Goal: Task Accomplishment & Management: Use online tool/utility

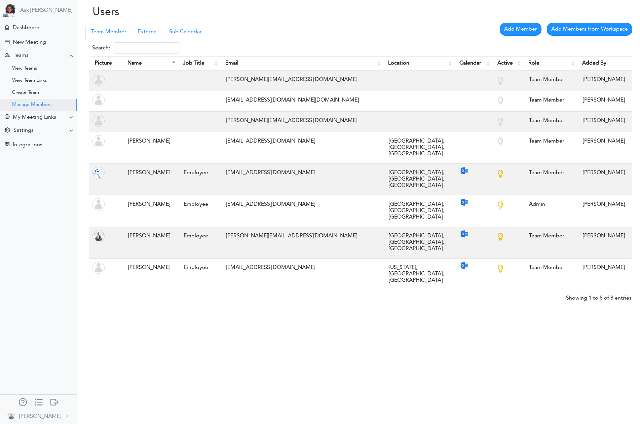
click at [313, 39] on div "Add Member Add Members from Workspace Search: Picture Name Job Title Email Loca…" at bounding box center [355, 172] width 557 height 267
click at [55, 402] on div at bounding box center [54, 401] width 8 height 7
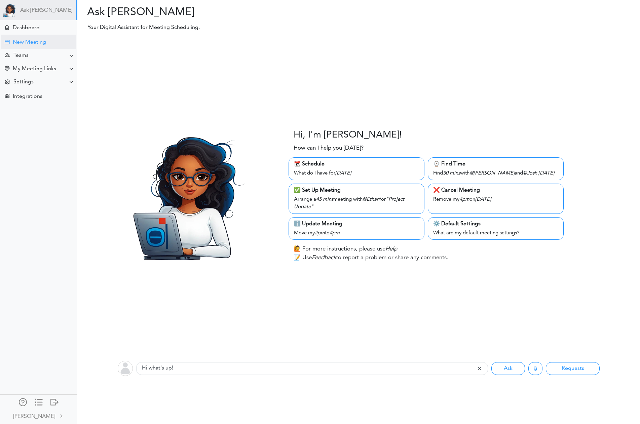
click at [37, 37] on div "New Meeting" at bounding box center [38, 42] width 75 height 14
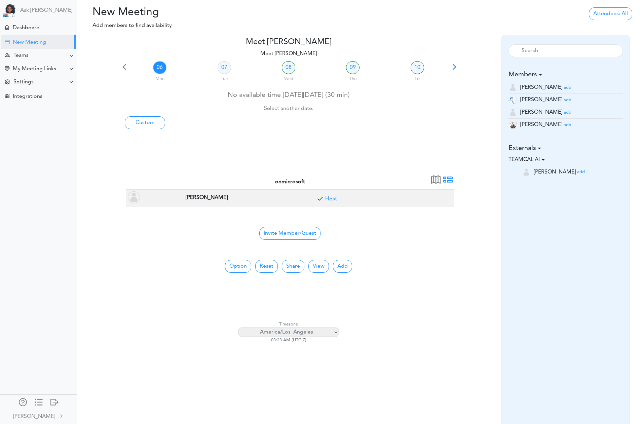
click at [563, 100] on small "add" at bounding box center [567, 100] width 8 height 4
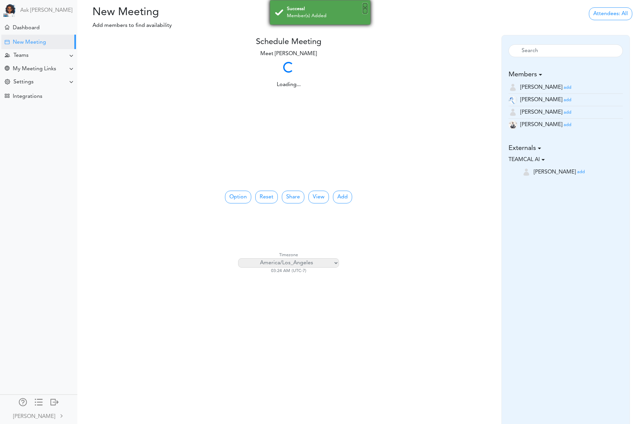
click at [364, 7] on button "×" at bounding box center [365, 8] width 4 height 10
drag, startPoint x: 543, startPoint y: 123, endPoint x: 519, endPoint y: 122, distance: 23.9
click at [563, 123] on small "add" at bounding box center [567, 125] width 8 height 4
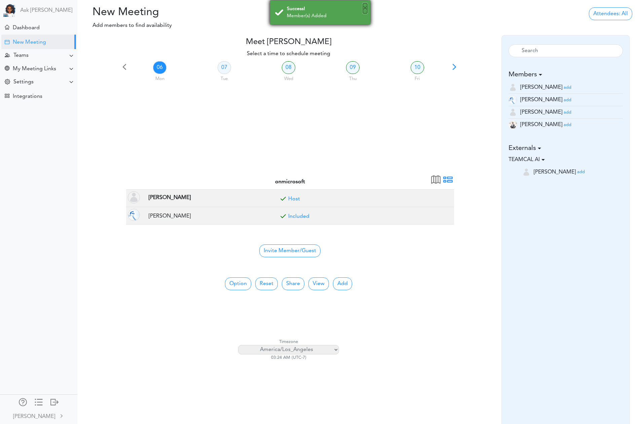
click at [364, 6] on button "×" at bounding box center [365, 8] width 4 height 10
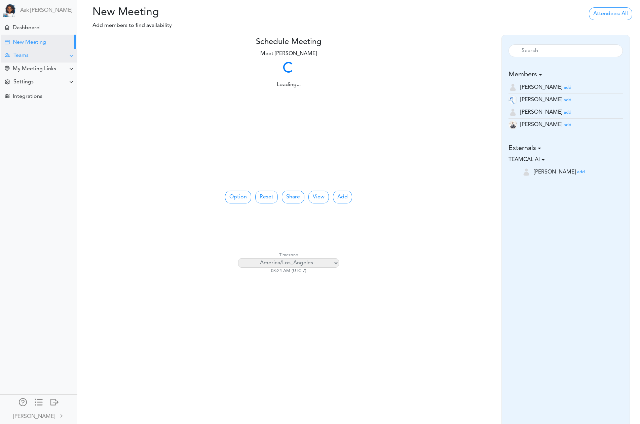
click at [51, 56] on div "Teams" at bounding box center [39, 55] width 76 height 13
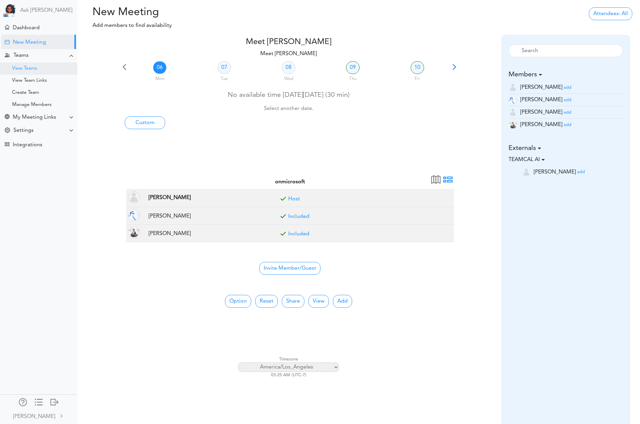
click at [23, 69] on div "View Teams" at bounding box center [24, 68] width 25 height 3
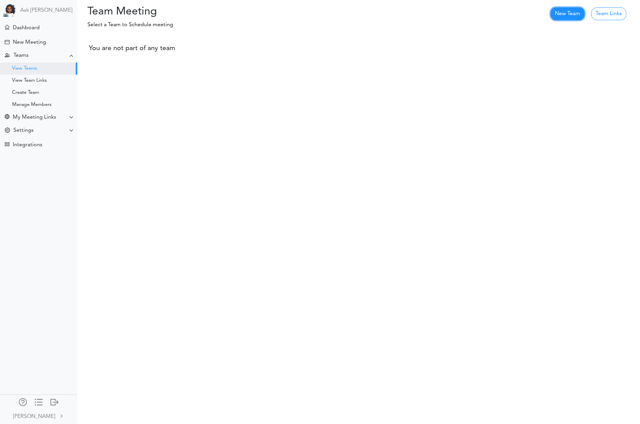
click at [569, 12] on link "New Team" at bounding box center [567, 13] width 34 height 13
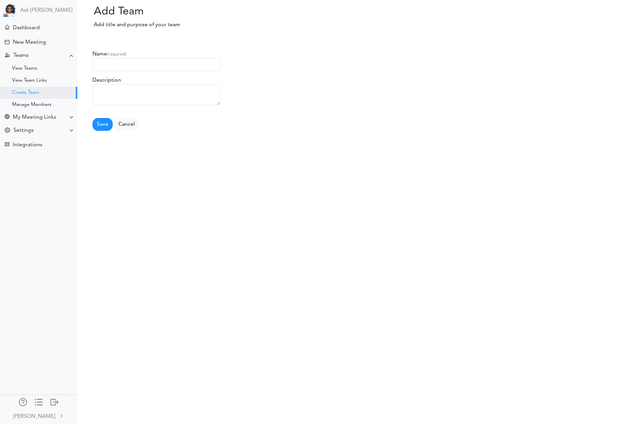
click at [121, 65] on input "text" at bounding box center [156, 64] width 128 height 13
type input "L"
click at [146, 66] on input "[US_STATE] [GEOGRAPHIC_DATA] [GEOGRAPHIC_DATA]" at bounding box center [156, 64] width 128 height 13
click at [124, 66] on input "[US_STATE] [GEOGRAPHIC_DATA] [GEOGRAPHIC_DATA]" at bounding box center [156, 64] width 128 height 13
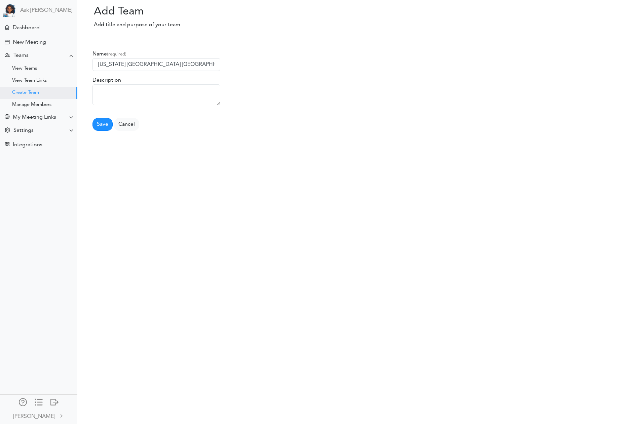
type input "[US_STATE] [GEOGRAPHIC_DATA] [GEOGRAPHIC_DATA]"
click at [148, 94] on textarea at bounding box center [156, 94] width 128 height 21
click at [109, 89] on textarea "Thre Time Zone Test" at bounding box center [156, 94] width 128 height 21
type textarea "Three Time Zone Test"
drag, startPoint x: 98, startPoint y: 126, endPoint x: 159, endPoint y: 123, distance: 61.3
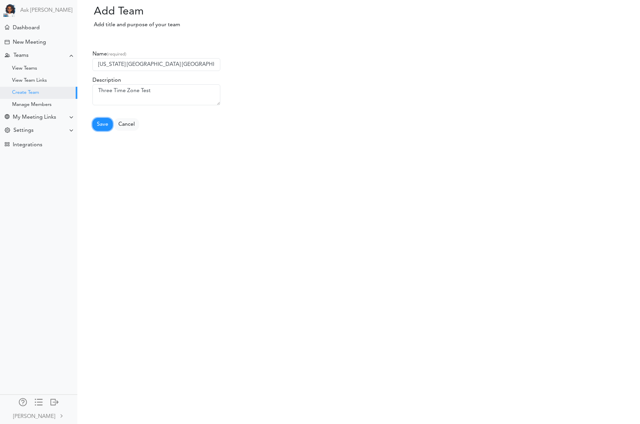
click at [98, 126] on button "Save" at bounding box center [102, 124] width 20 height 13
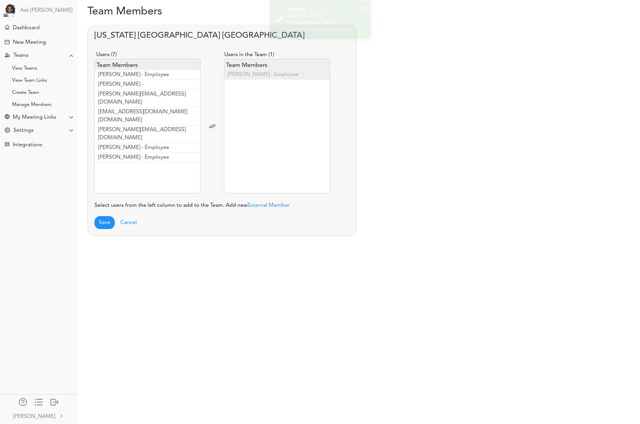
scroll to position [27, 0]
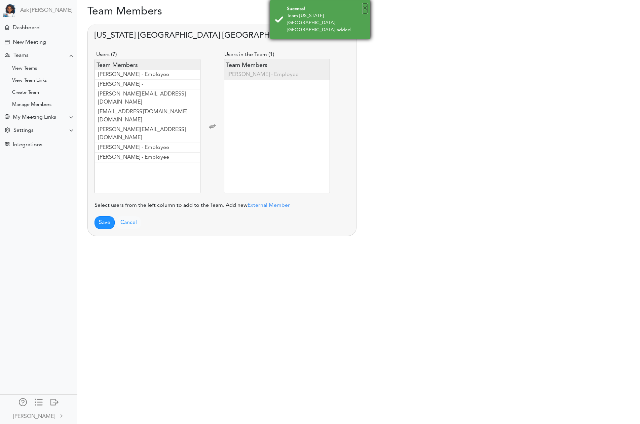
click at [364, 9] on button "×" at bounding box center [365, 8] width 4 height 10
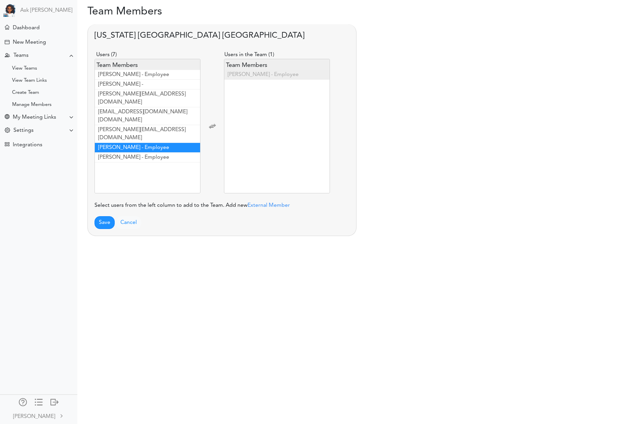
click at [149, 143] on li "Dave Harding - Employee" at bounding box center [147, 148] width 105 height 10
click at [149, 143] on li "Raj Lal - Employee" at bounding box center [147, 148] width 105 height 10
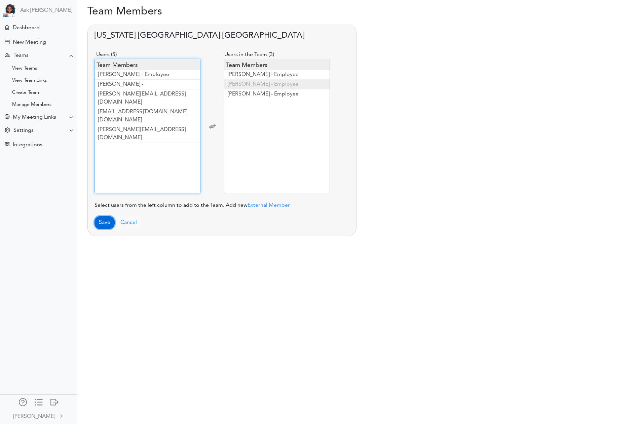
click at [105, 222] on button "Save" at bounding box center [104, 222] width 20 height 13
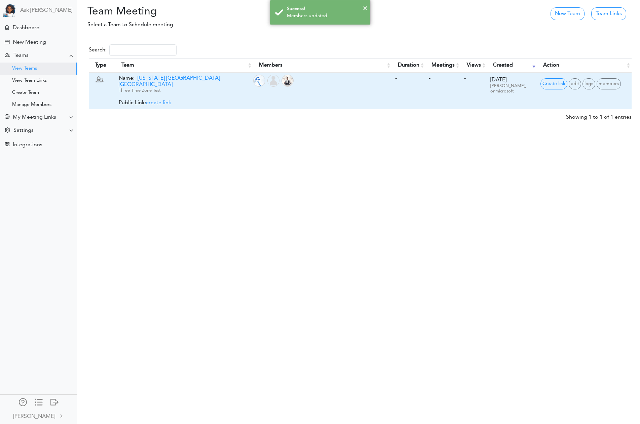
click at [165, 100] on span "create link" at bounding box center [158, 102] width 25 height 5
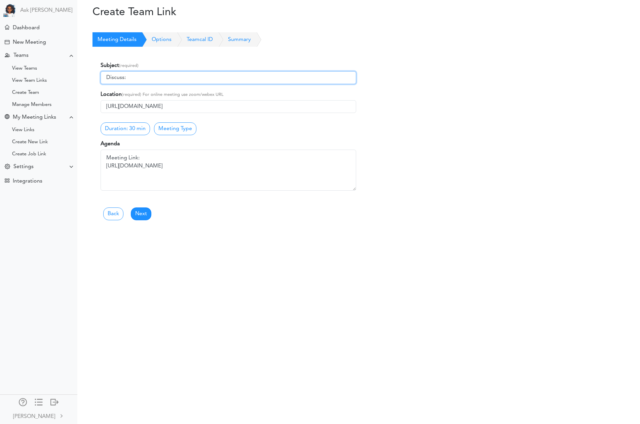
click at [141, 75] on input "Discuss:" at bounding box center [228, 77] width 255 height 13
type input "the # Time Zone Problem"
click at [268, 139] on div "Subject (required) the # Time Zone Problem Location (required) For online meeti…" at bounding box center [228, 125] width 266 height 141
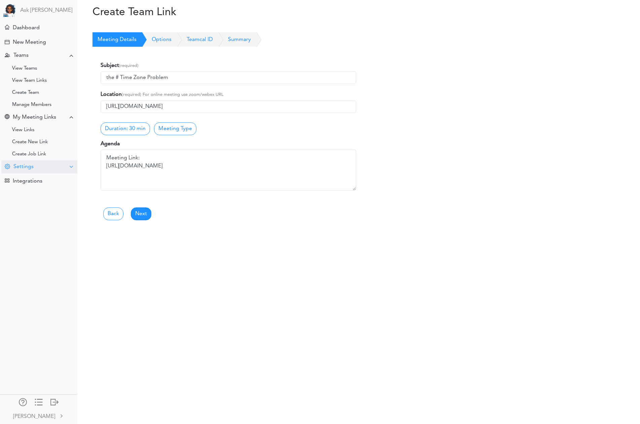
click at [25, 167] on div "Settings" at bounding box center [23, 167] width 20 height 6
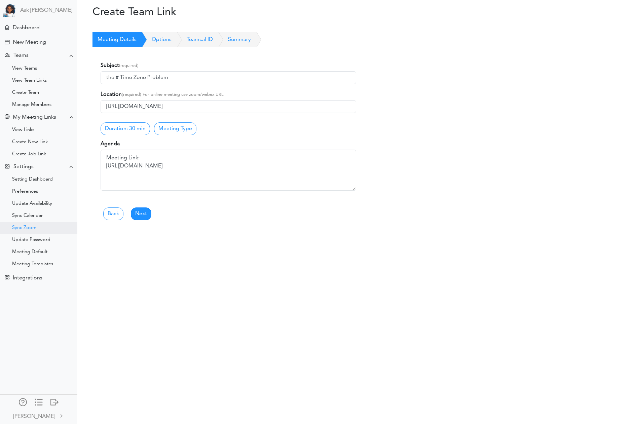
click at [34, 227] on div "Sync Zoom" at bounding box center [24, 227] width 24 height 3
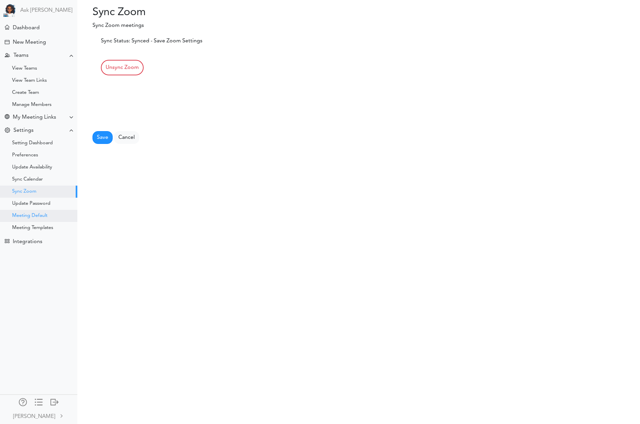
click at [35, 216] on div "Meeting Default" at bounding box center [29, 215] width 35 height 3
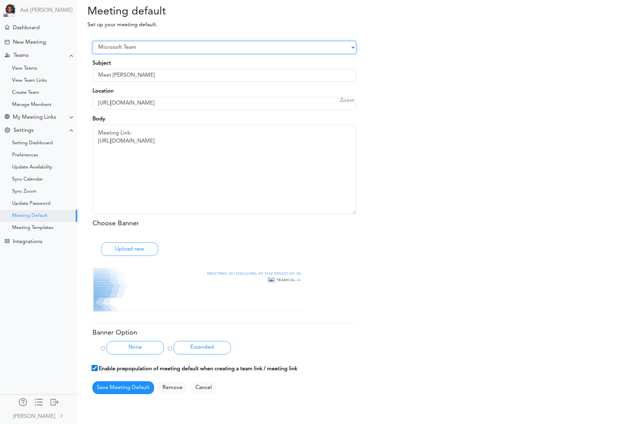
click at [130, 47] on select "Select Provider Zoom Google Meet Microsoft Team Other" at bounding box center [224, 47] width 264 height 13
select select "1"
click at [92, 41] on select "Select Provider Zoom Google Meet Microsoft Team Other" at bounding box center [224, 47] width 264 height 13
type input "https://us05web.zoom.us/j/8334572122?pwd=LsexLzl0HfNc8ZLkfd2qKeftRXbWfX.1"
type textarea "Meeting Link: https://us05web.zoom.us/j/8334572122?pwd=LsexLzl0HfNc8ZLkfd2qKeft…"
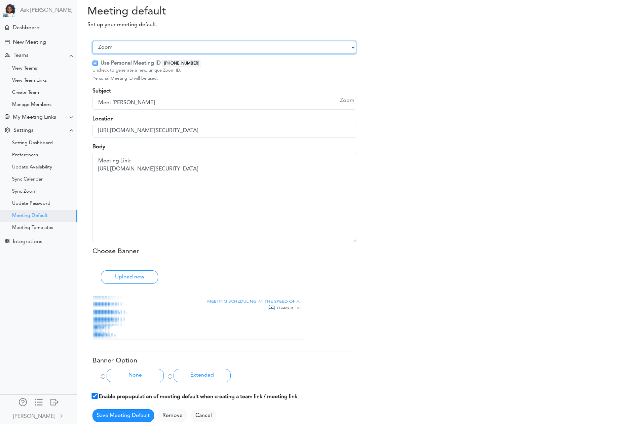
scroll to position [54, 0]
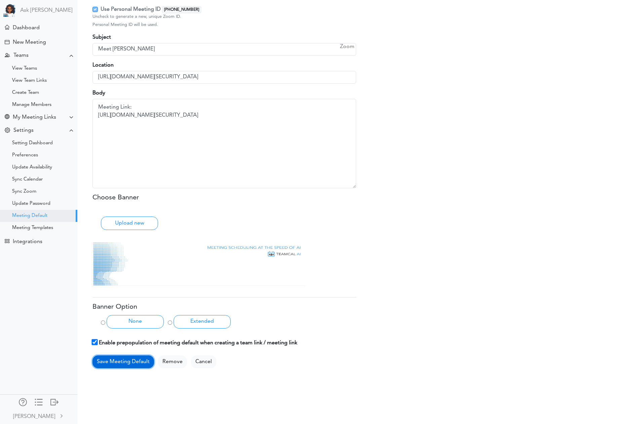
click at [124, 361] on button "Save Meeting Default" at bounding box center [123, 361] width 62 height 13
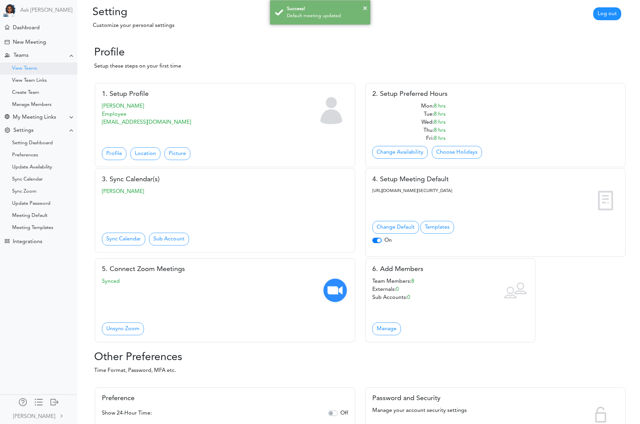
click at [34, 70] on div "View Teams" at bounding box center [24, 68] width 25 height 3
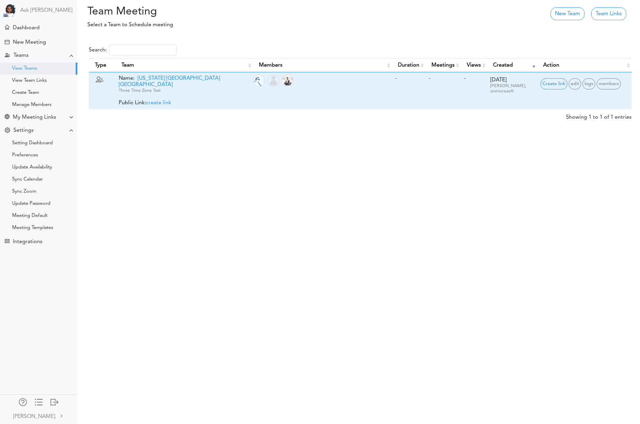
click at [158, 100] on span "create link" at bounding box center [158, 102] width 25 height 5
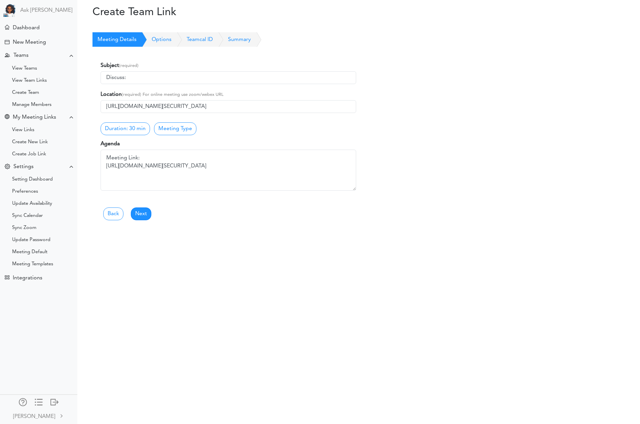
click at [147, 76] on input "Discuss:" at bounding box center [228, 77] width 255 height 13
click at [156, 75] on input "Discuss:" at bounding box center [228, 77] width 255 height 13
type input "Discuss: Three Time Zone Problem"
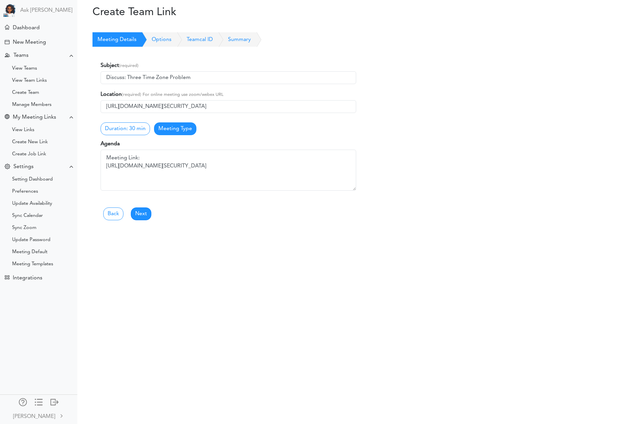
click at [174, 132] on link "Meeting Type" at bounding box center [175, 128] width 42 height 13
click at [158, 41] on link "Options" at bounding box center [153, 39] width 35 height 15
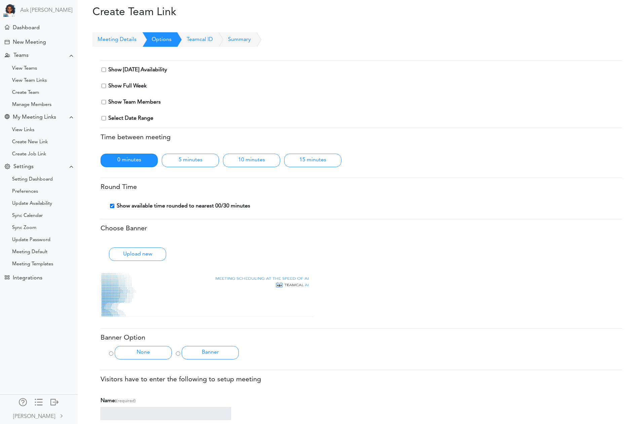
click at [104, 86] on input "Show Full Week" at bounding box center [104, 86] width 4 height 4
checkbox input "true"
click at [104, 102] on input "Show Team Members" at bounding box center [104, 102] width 4 height 4
checkbox input "true"
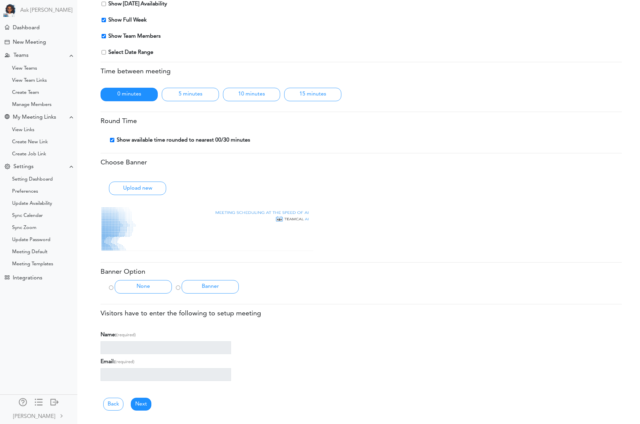
click at [159, 406] on div "Back Next" at bounding box center [361, 398] width 521 height 24
click at [143, 403] on link "Next" at bounding box center [141, 404] width 21 height 13
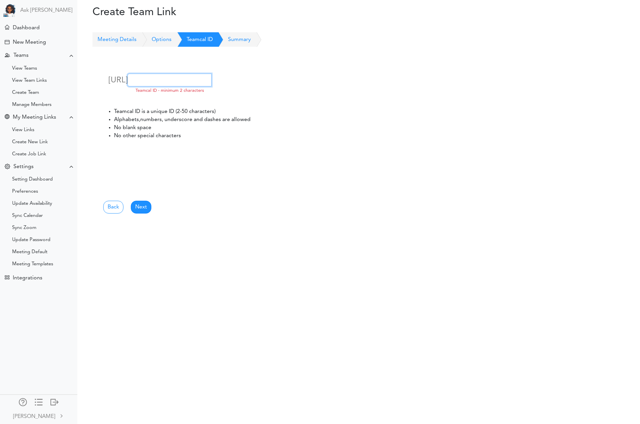
click at [211, 83] on input "text" at bounding box center [169, 80] width 84 height 13
drag, startPoint x: 245, startPoint y: 78, endPoint x: 234, endPoint y: 79, distance: 11.2
click at [234, 79] on div "https://id.teamcal.ai/t/onmicrosoft/ 3timezone available Teamcal ID - minimum 2…" at bounding box center [228, 83] width 255 height 34
type input "timezone-problem"
click at [137, 205] on link "Next" at bounding box center [141, 207] width 21 height 13
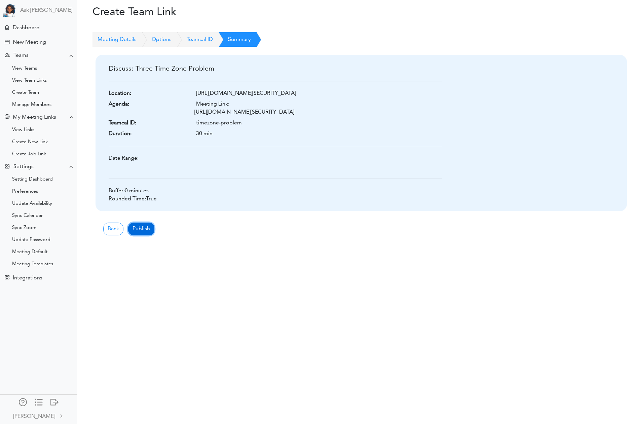
click at [142, 226] on button "Publish" at bounding box center [141, 229] width 26 height 13
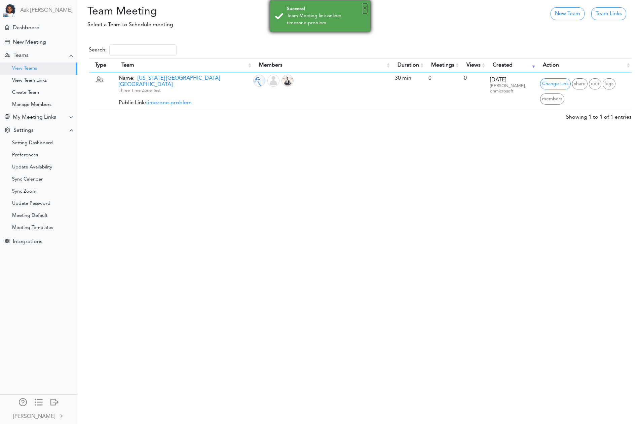
click at [366, 10] on button "×" at bounding box center [365, 8] width 4 height 10
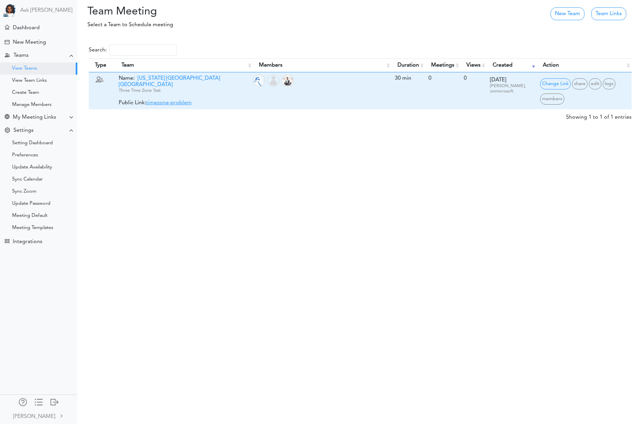
click at [173, 100] on link "timezone-problem" at bounding box center [169, 102] width 46 height 5
